Goal: Task Accomplishment & Management: Use online tool/utility

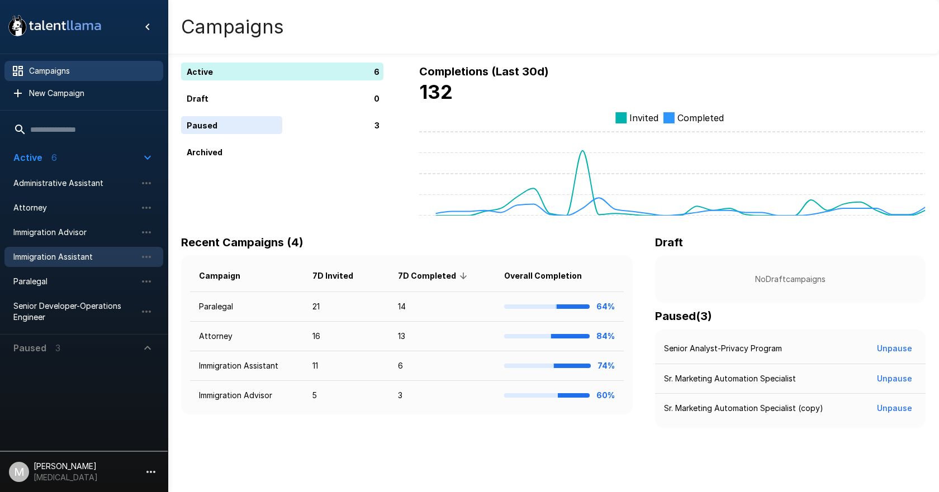
click at [67, 263] on div "Immigration Assistant" at bounding box center [83, 257] width 159 height 20
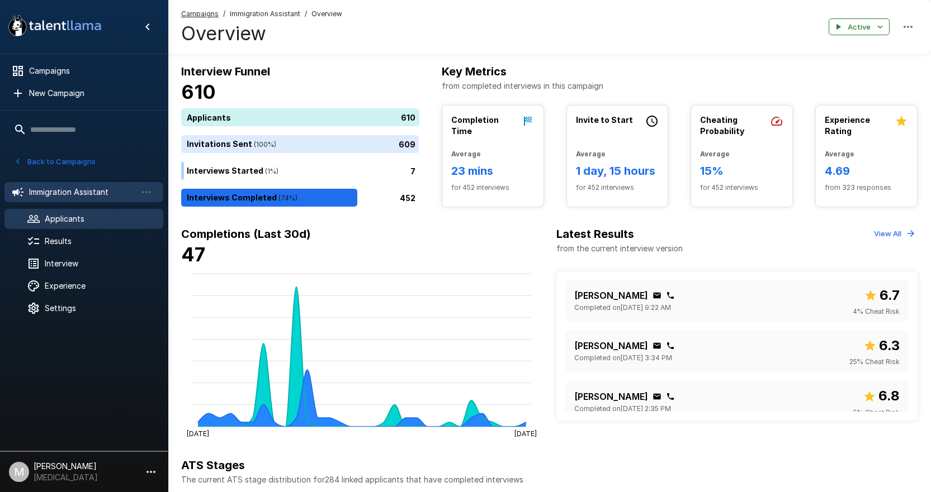
click at [81, 219] on span "Applicants" at bounding box center [100, 219] width 110 height 11
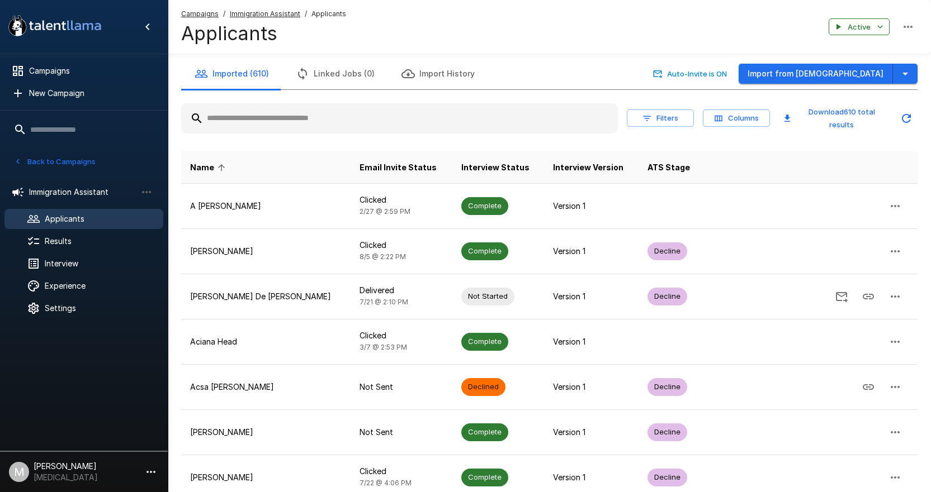
click at [295, 121] on input "text" at bounding box center [399, 118] width 437 height 20
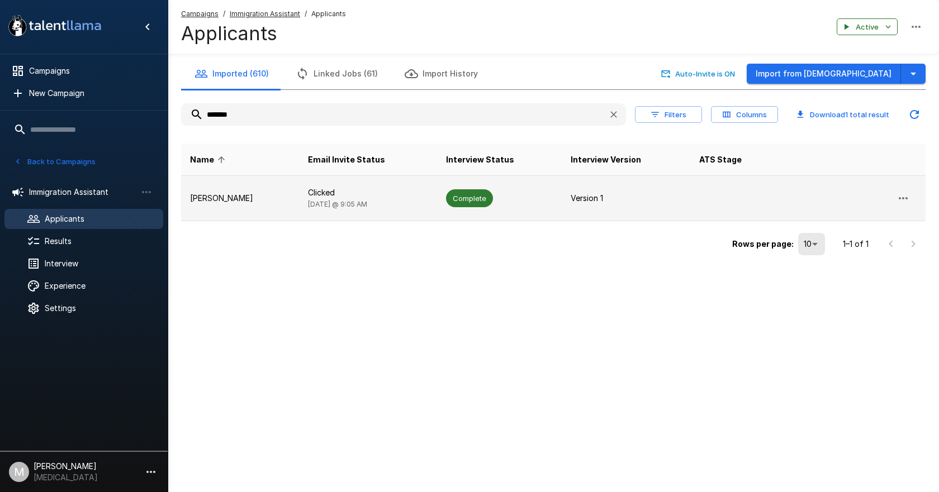
type input "*******"
click at [291, 191] on td "Allyson Mccutcheon" at bounding box center [240, 198] width 118 height 45
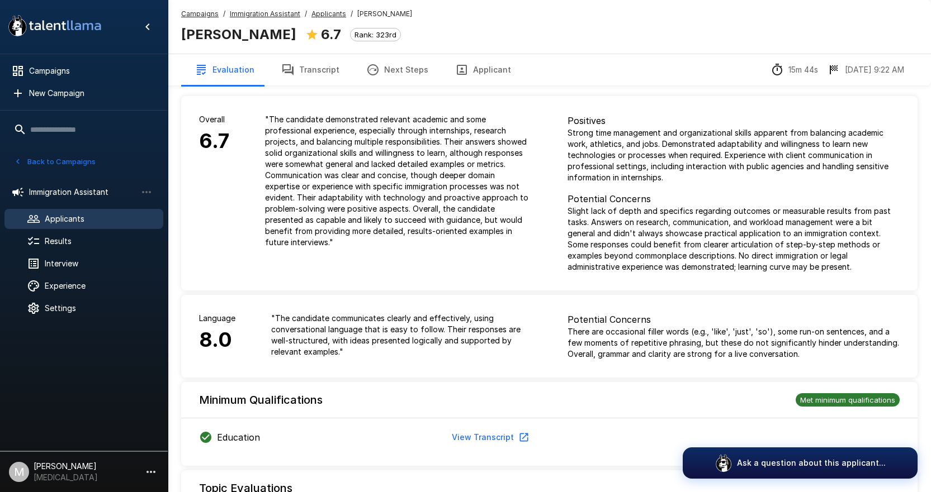
click at [313, 67] on button "Transcript" at bounding box center [310, 69] width 85 height 31
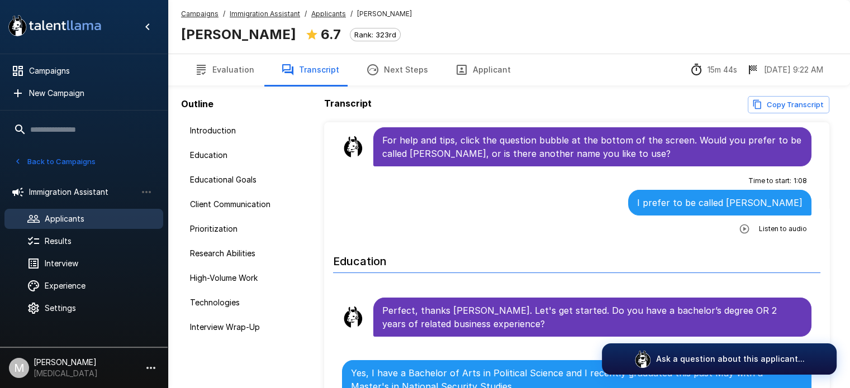
scroll to position [56, 0]
click at [475, 79] on button "Applicant" at bounding box center [483, 69] width 83 height 31
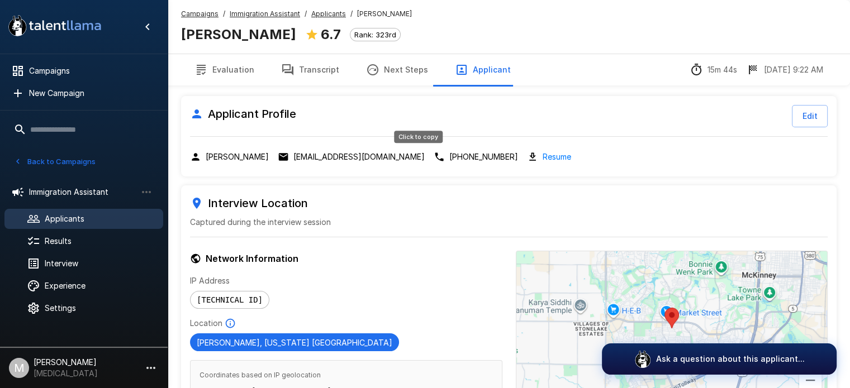
click at [449, 159] on p "469-644-2611" at bounding box center [483, 156] width 69 height 11
click at [299, 54] on button "Transcript" at bounding box center [310, 69] width 85 height 31
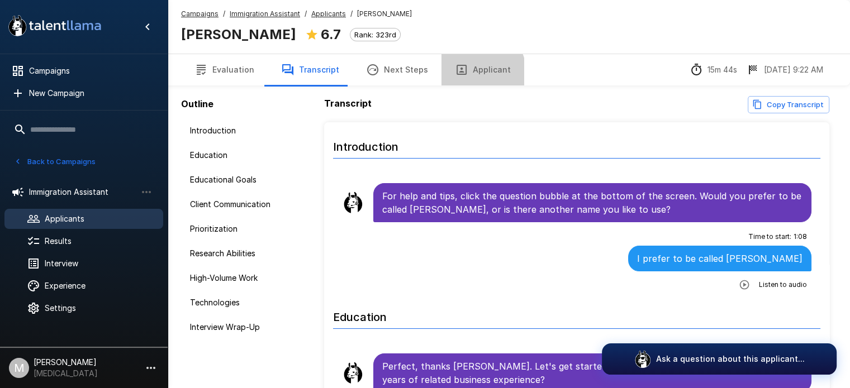
click at [454, 79] on button "Applicant" at bounding box center [483, 69] width 83 height 31
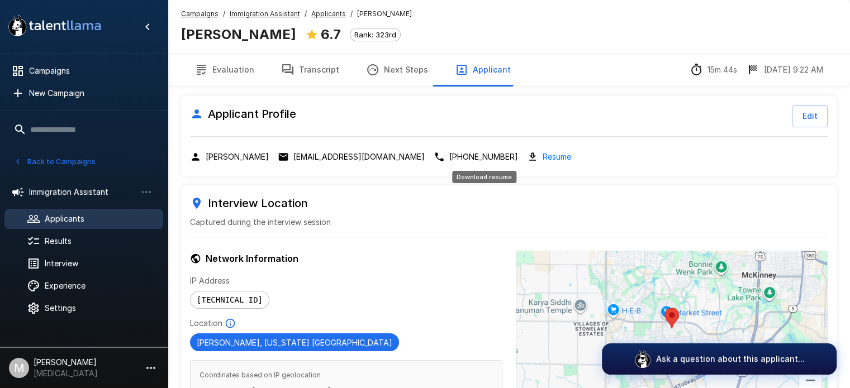
click at [543, 161] on link "Resume" at bounding box center [557, 156] width 29 height 13
click at [313, 71] on button "Transcript" at bounding box center [310, 69] width 85 height 31
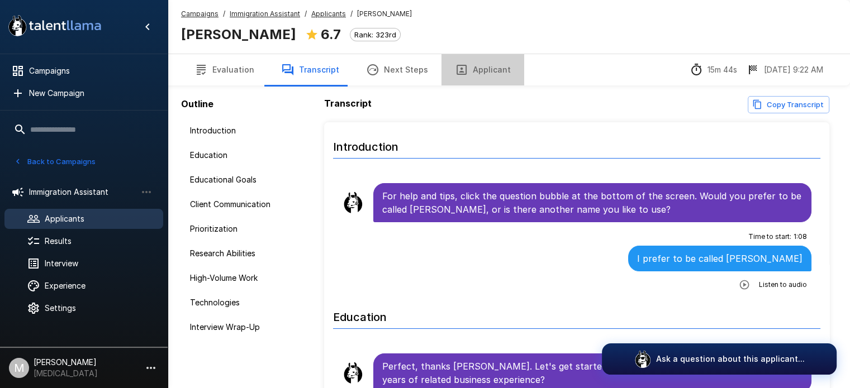
click at [479, 63] on button "Applicant" at bounding box center [483, 69] width 83 height 31
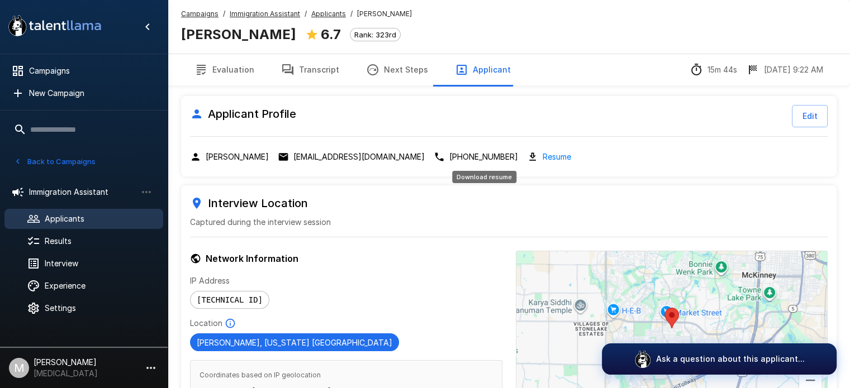
click at [543, 154] on link "Resume" at bounding box center [557, 156] width 29 height 13
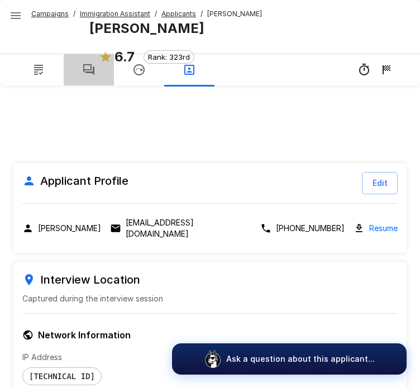
click at [85, 75] on icon "button" at bounding box center [88, 69] width 13 height 13
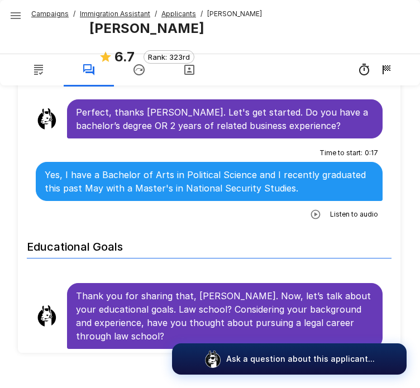
scroll to position [208, 0]
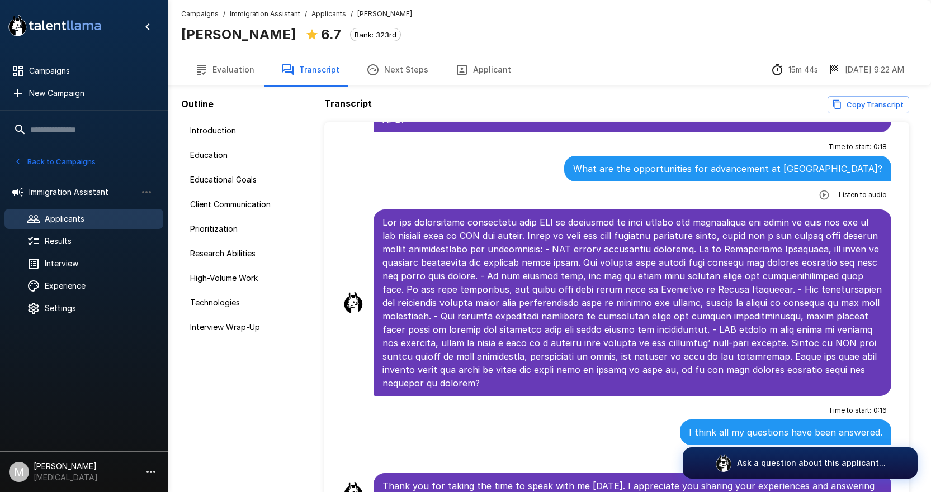
scroll to position [3109, 0]
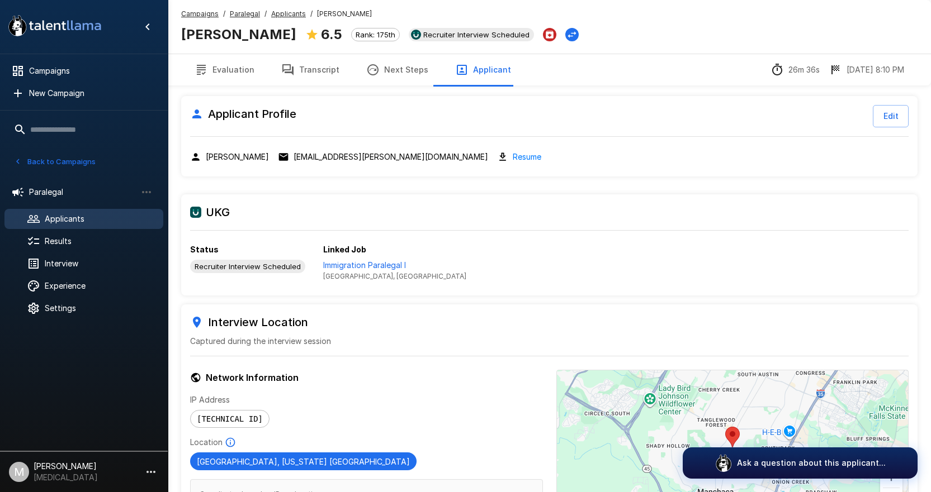
scroll to position [113, 0]
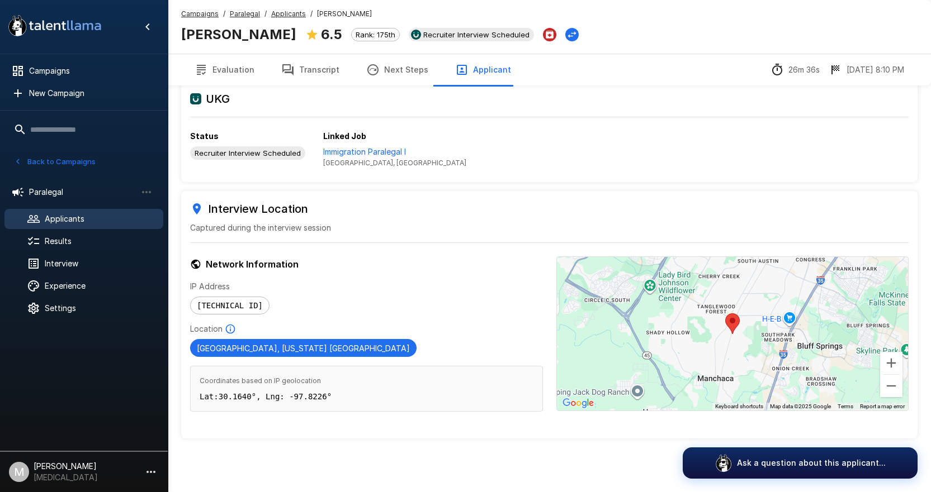
click at [236, 13] on u "Paralegal" at bounding box center [245, 14] width 30 height 8
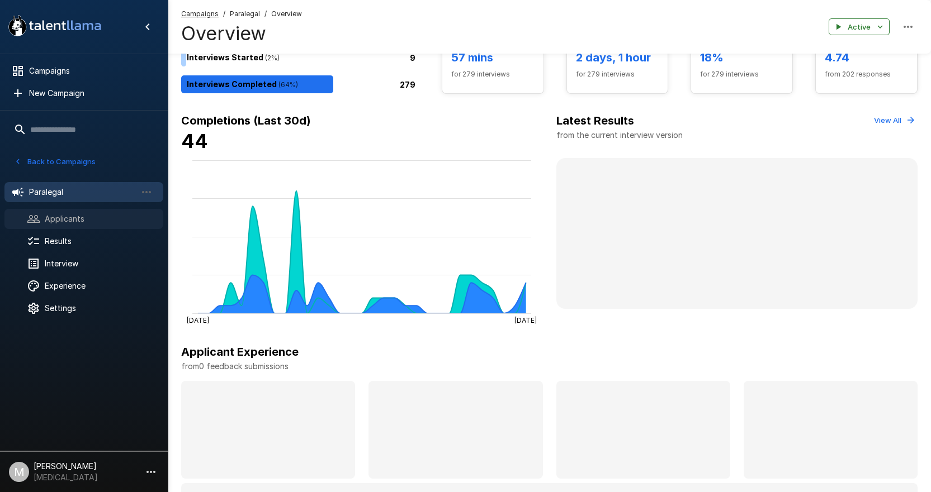
click at [55, 216] on span "Applicants" at bounding box center [100, 219] width 110 height 11
